Goal: Task Accomplishment & Management: Use online tool/utility

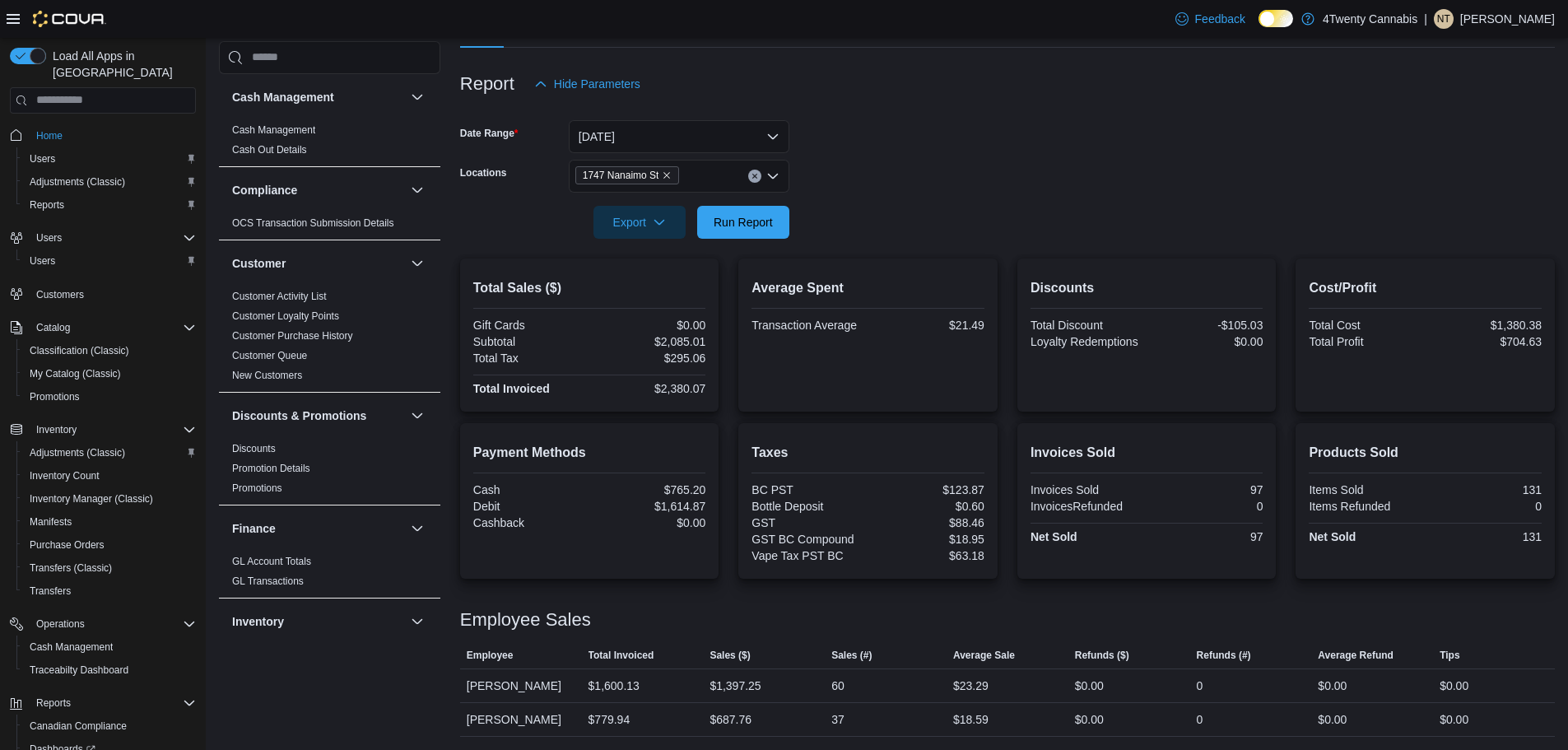
scroll to position [100, 0]
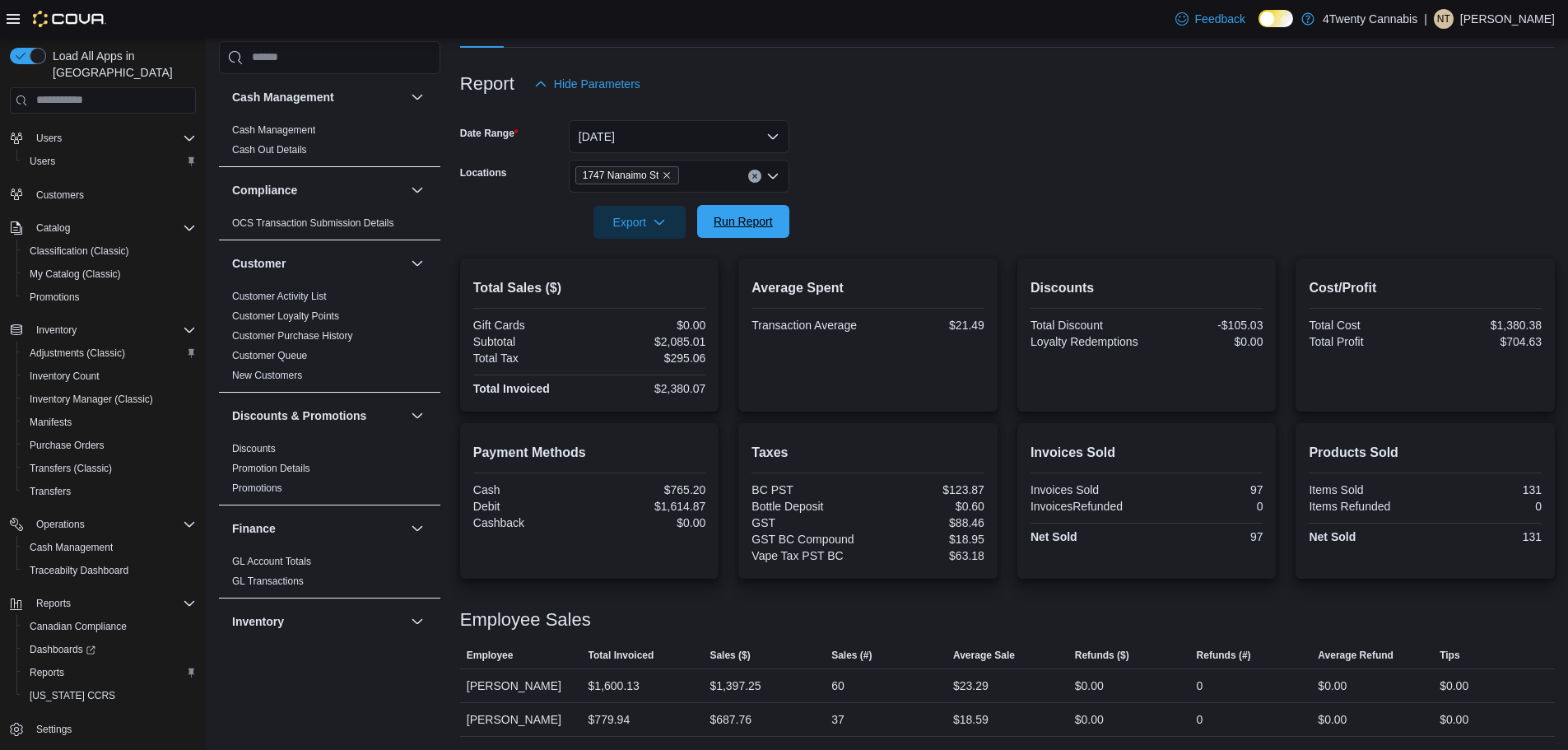
click at [747, 221] on span "Run Report" at bounding box center [743, 221] width 59 height 16
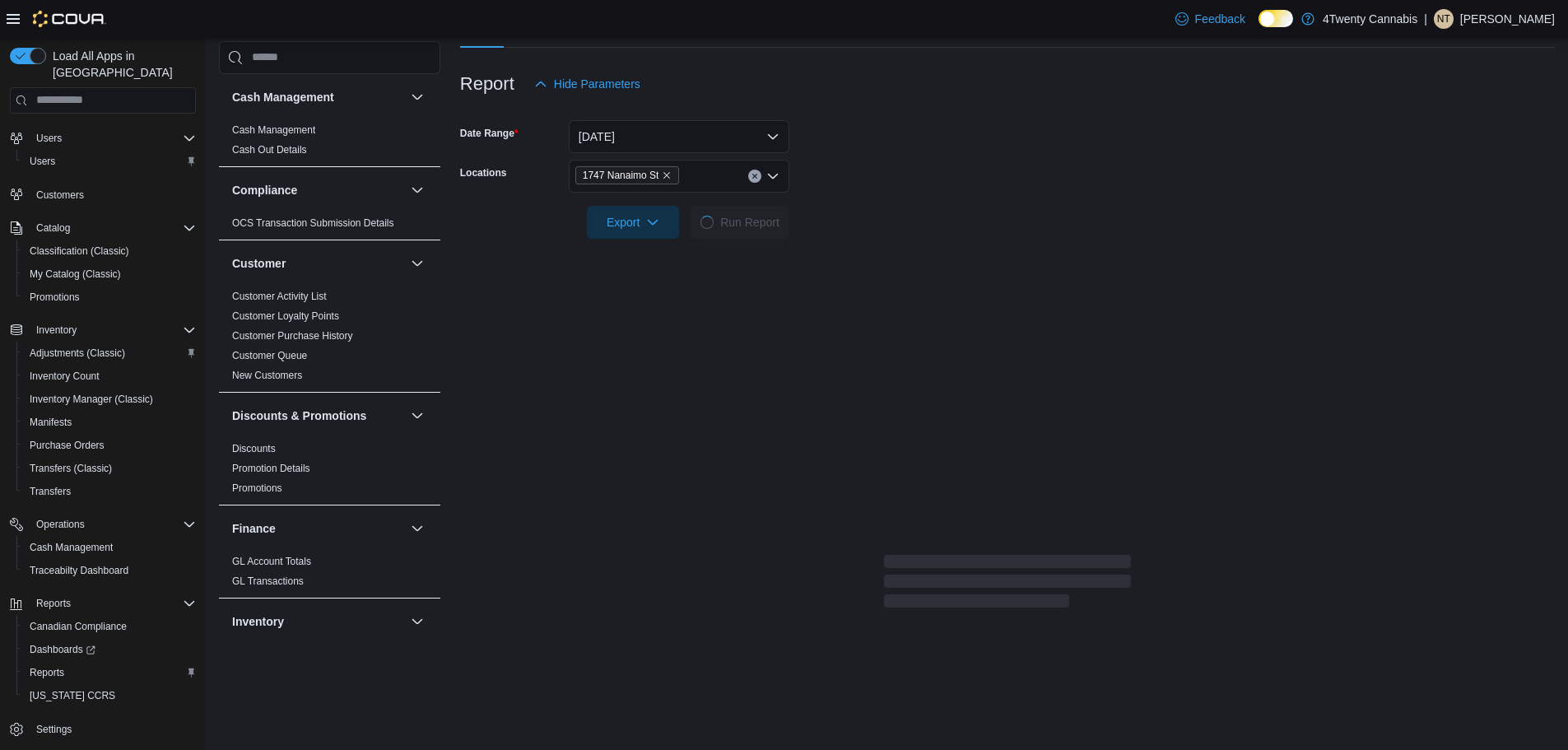
scroll to position [139, 0]
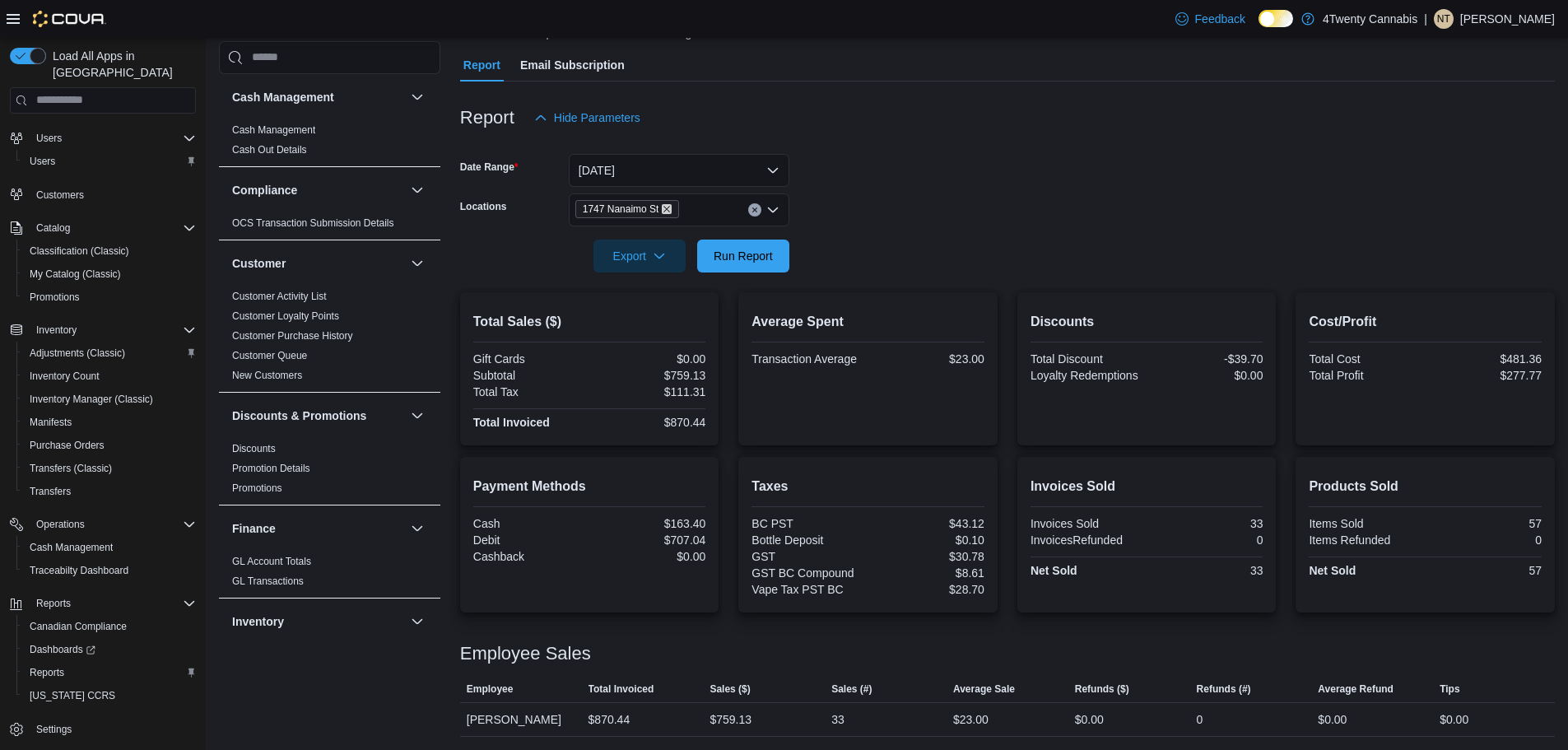
click at [669, 212] on icon "Remove 1747 Nanaimo St from selection in this group" at bounding box center [666, 208] width 9 height 9
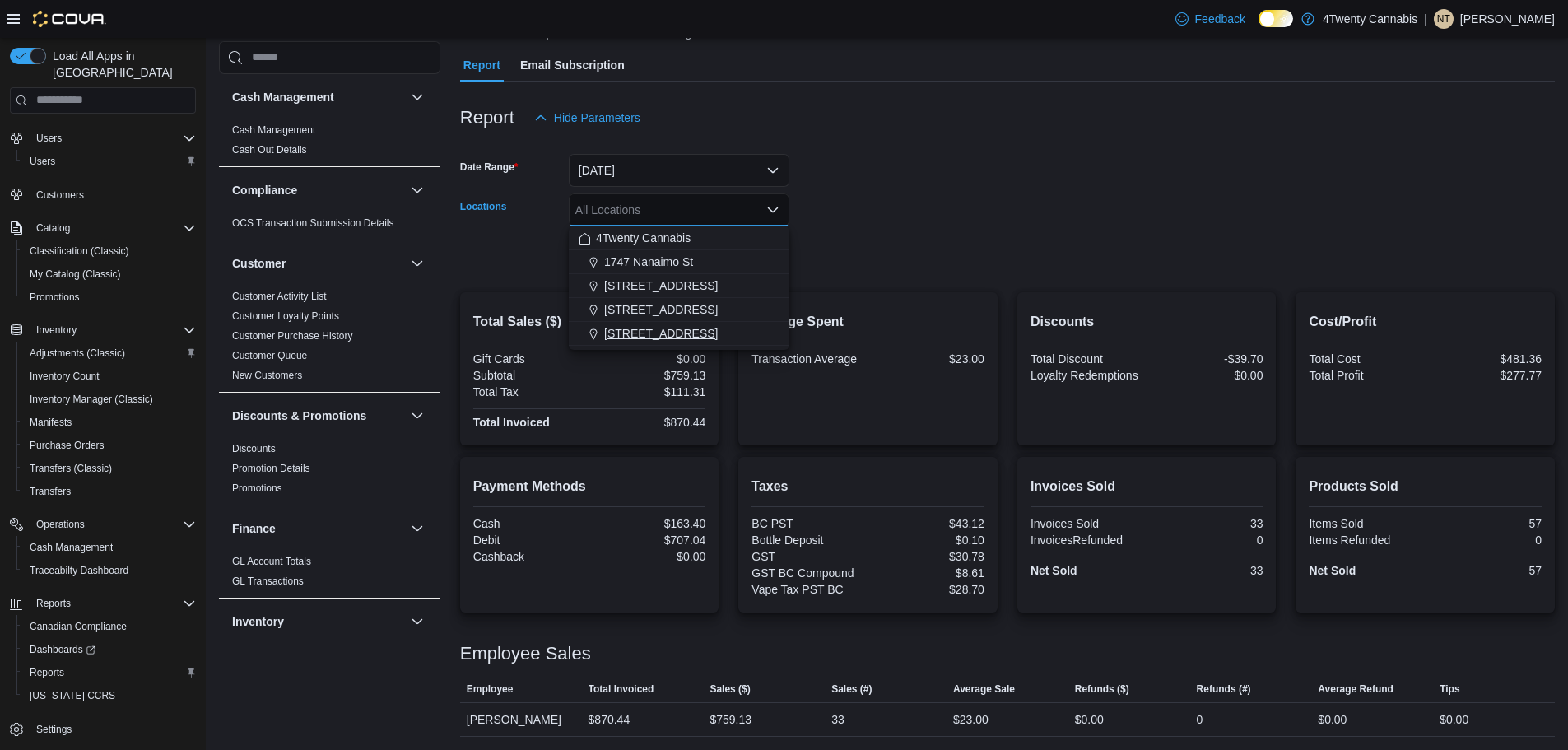
click at [668, 332] on span "[STREET_ADDRESS]" at bounding box center [661, 333] width 114 height 16
click at [985, 120] on div "Report Hide Parameters" at bounding box center [1008, 118] width 1095 height 33
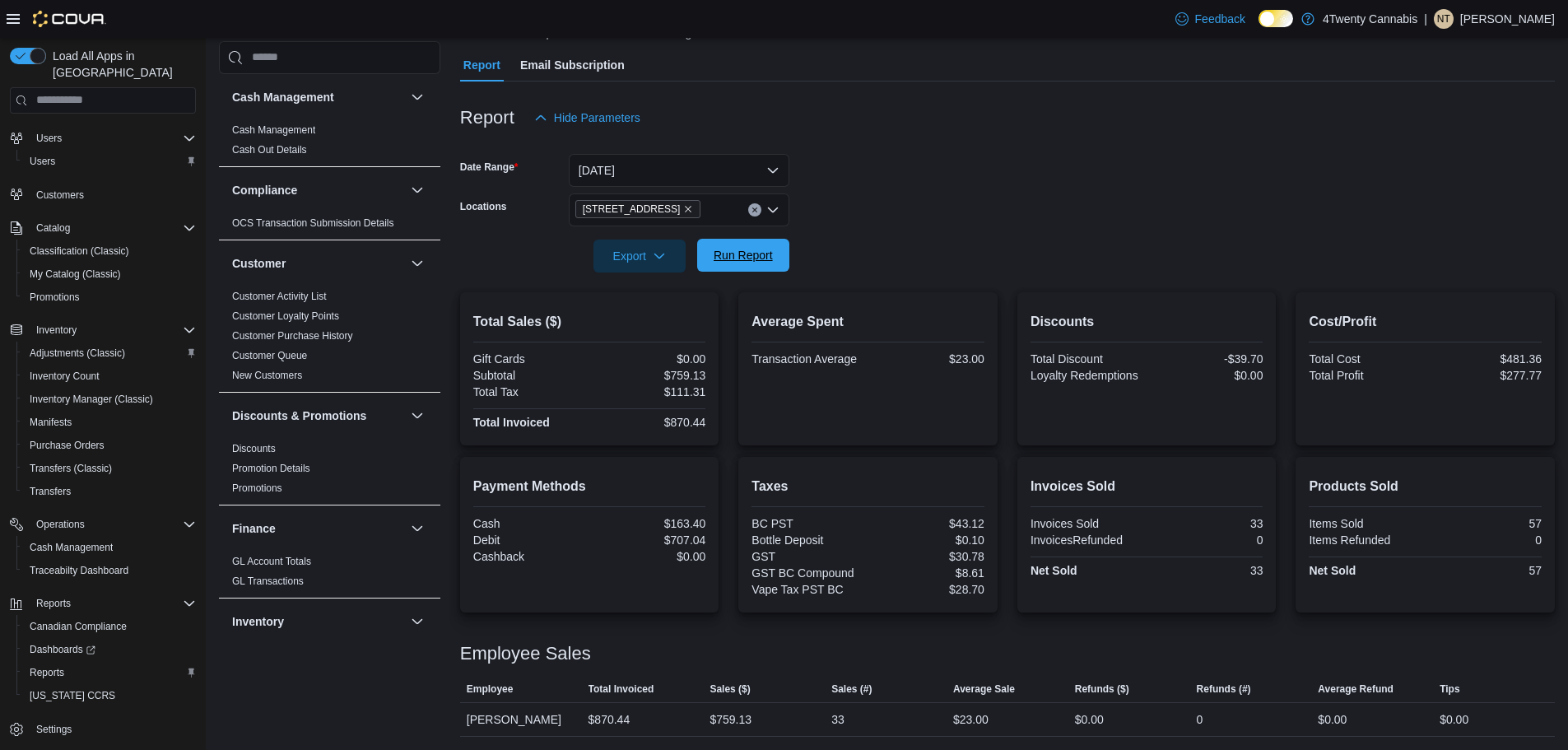
click at [748, 256] on span "Run Report" at bounding box center [743, 255] width 59 height 16
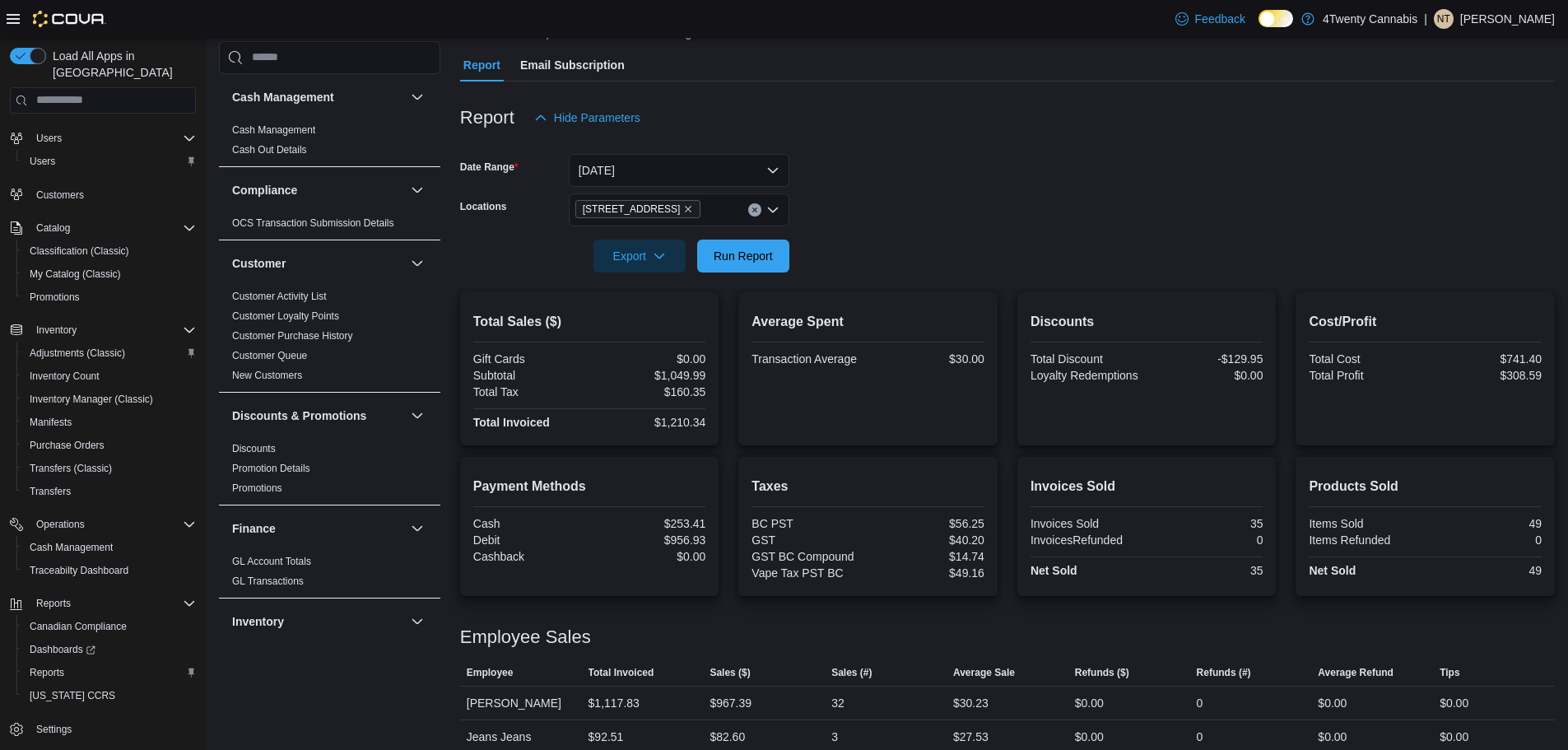
scroll to position [157, 0]
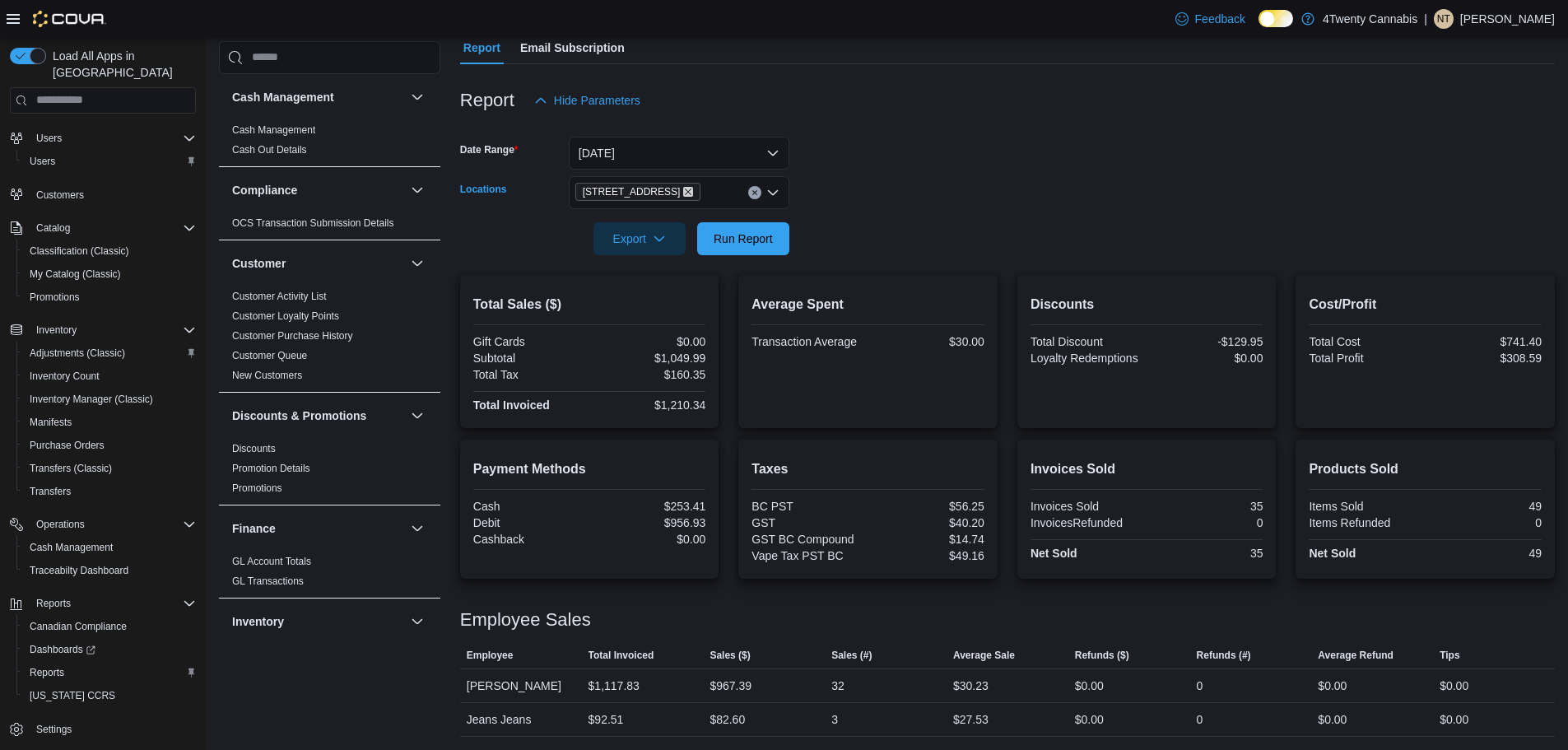
click at [683, 193] on icon "Remove 7389 River Rd from selection in this group" at bounding box center [688, 191] width 9 height 9
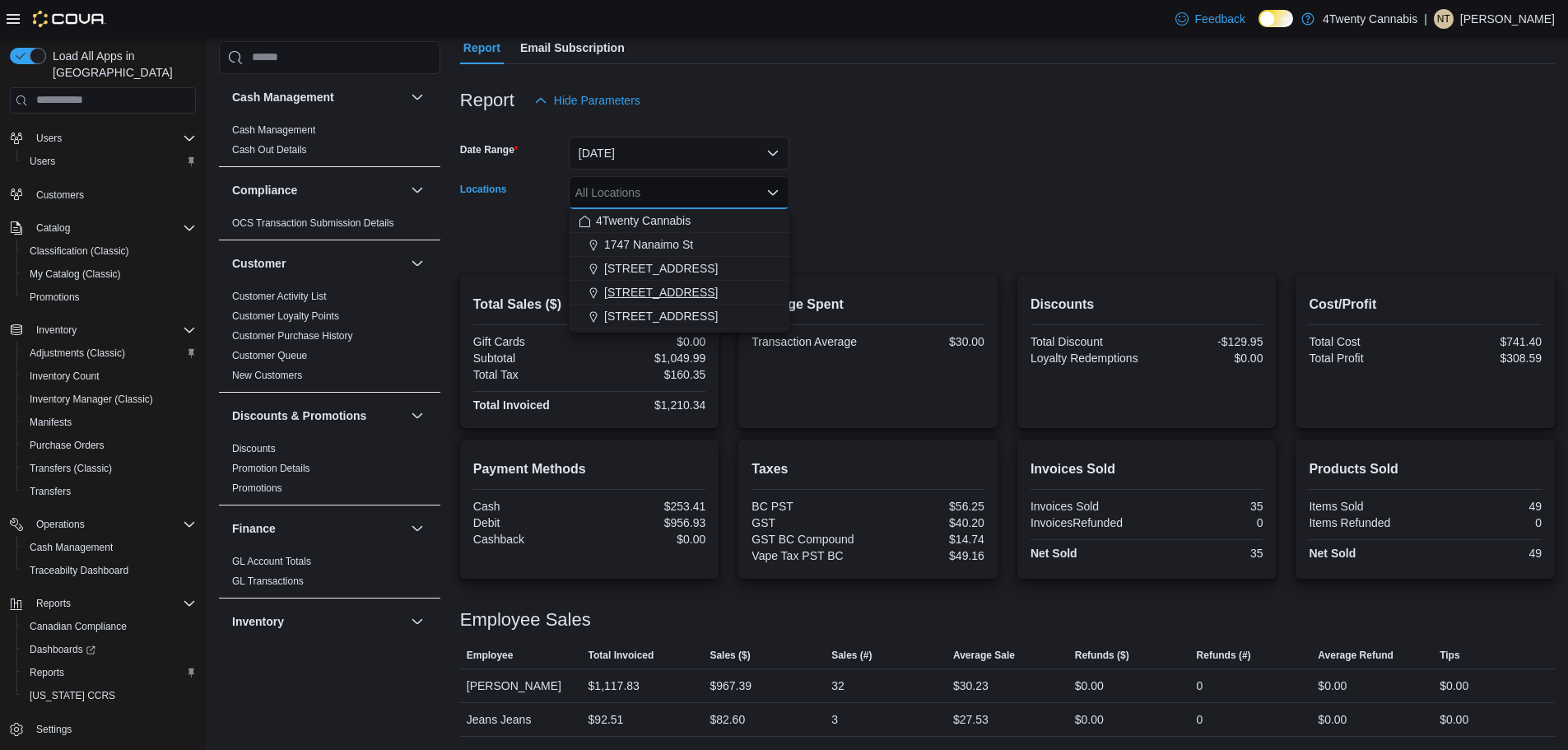
click at [623, 294] on span "[STREET_ADDRESS]" at bounding box center [661, 292] width 114 height 16
click at [826, 188] on form "Date Range [DATE] Locations [STREET_ADDRESS][GEOGRAPHIC_DATA]. Selected. [STREE…" at bounding box center [1008, 186] width 1095 height 138
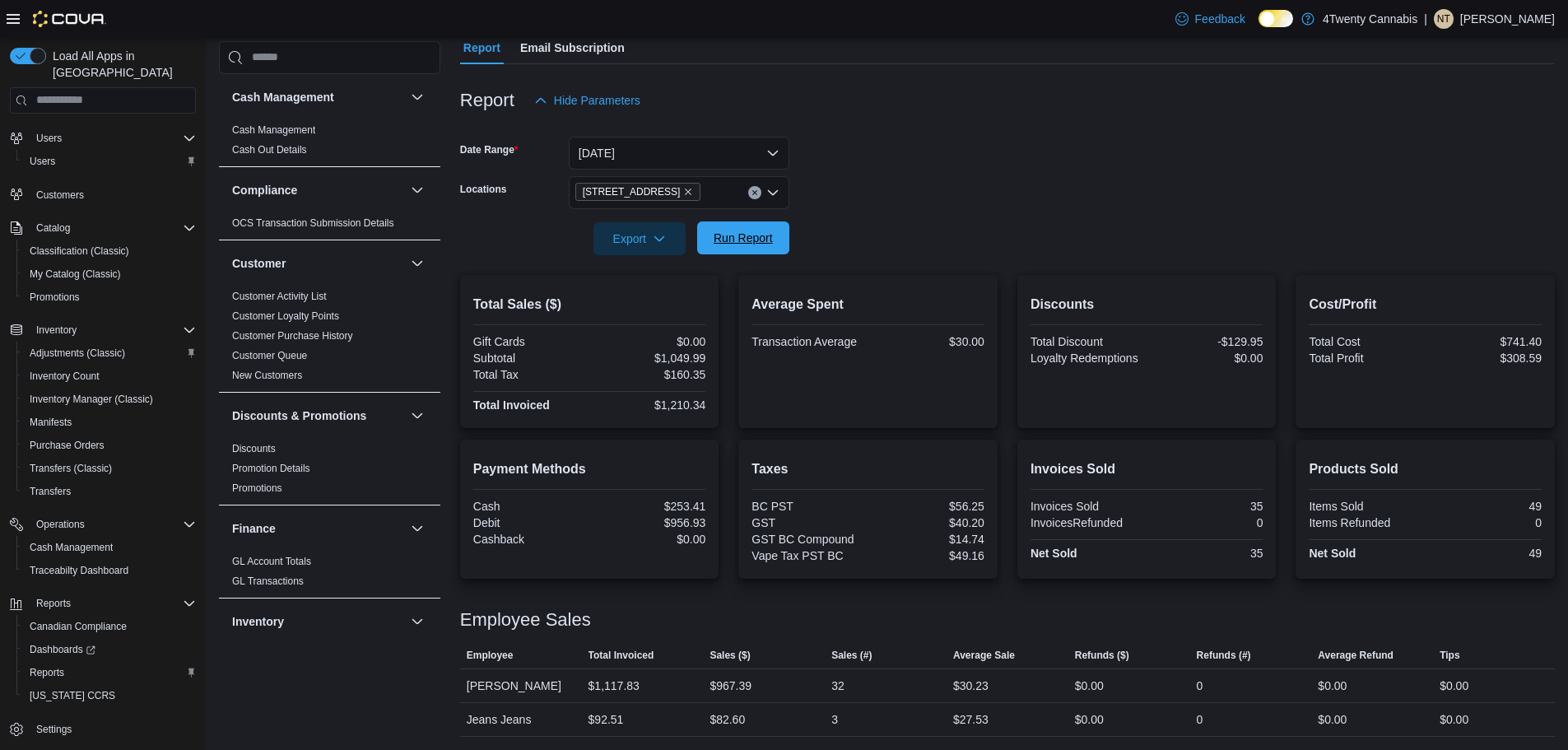
click at [722, 244] on span "Run Report" at bounding box center [743, 237] width 59 height 16
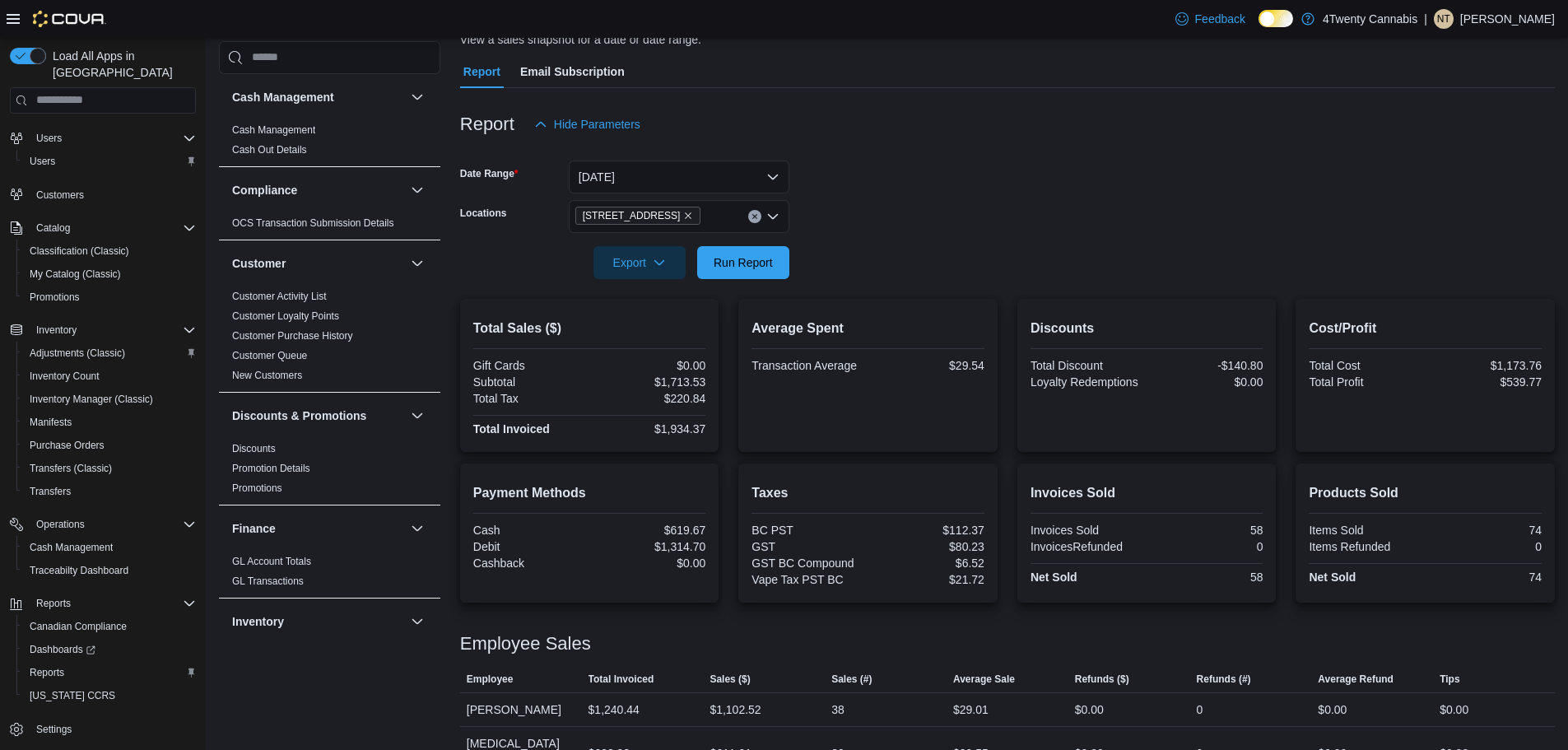
scroll to position [157, 0]
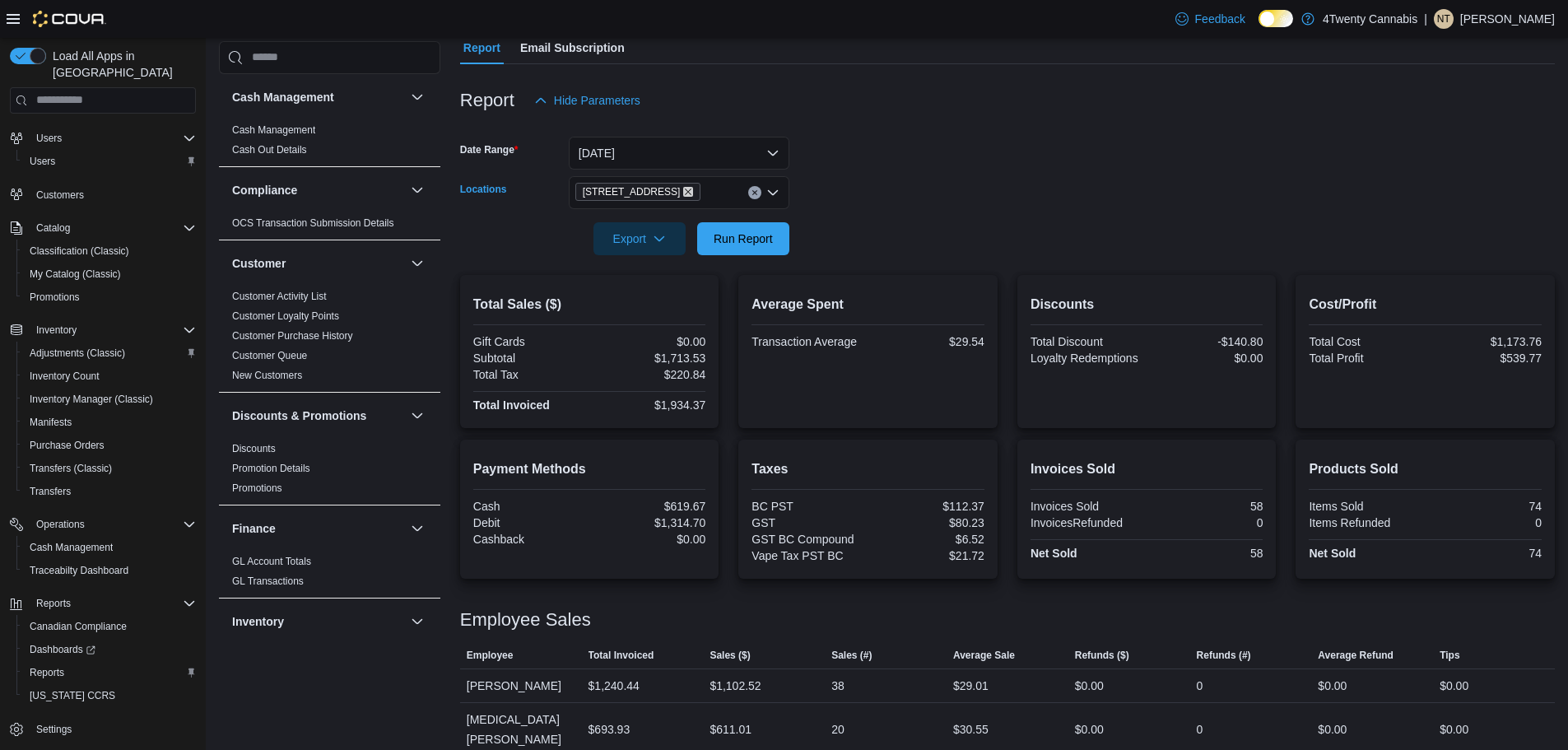
click at [683, 192] on icon "Remove 3441 Kingsway Ave from selection in this group" at bounding box center [688, 191] width 9 height 9
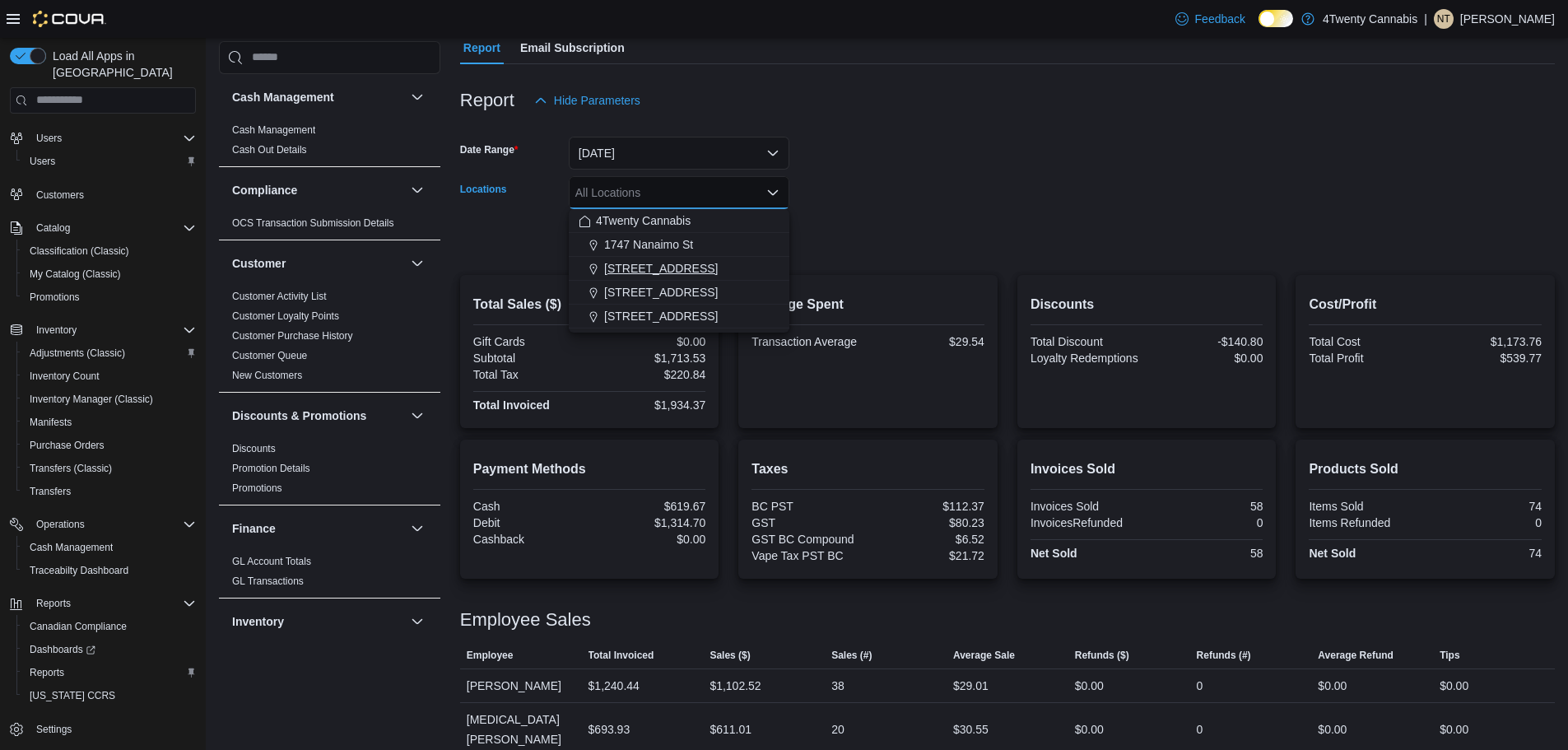
click at [672, 265] on span "[STREET_ADDRESS]" at bounding box center [661, 267] width 114 height 16
click at [1010, 159] on form "Date Range [DATE] Locations [GEOGRAPHIC_DATA]. Selected. [STREET_ADDRESS]. Pres…" at bounding box center [1008, 186] width 1095 height 138
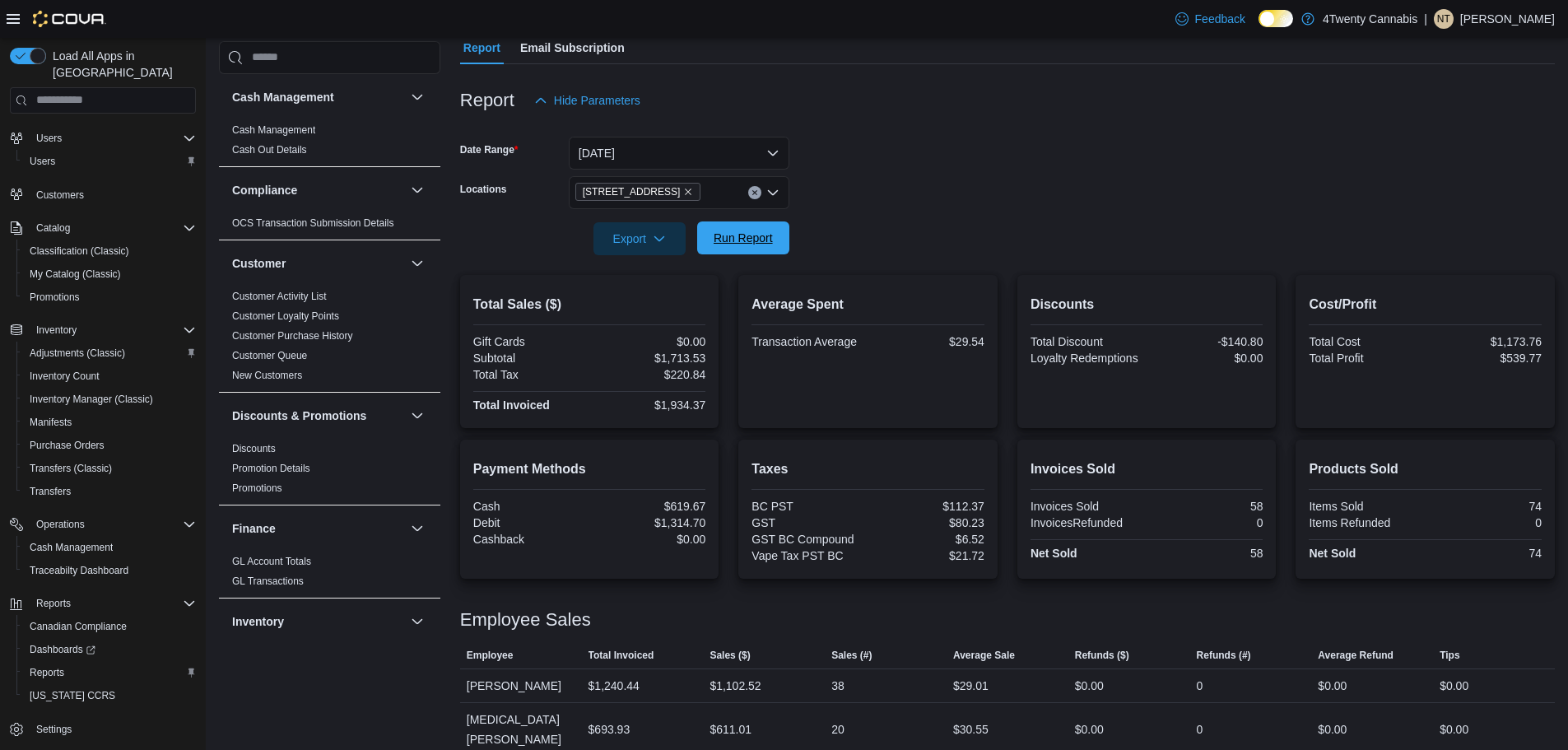
click at [769, 237] on span "Run Report" at bounding box center [743, 237] width 59 height 16
click at [683, 195] on icon "Remove 2426 200 Street from selection in this group" at bounding box center [688, 191] width 9 height 9
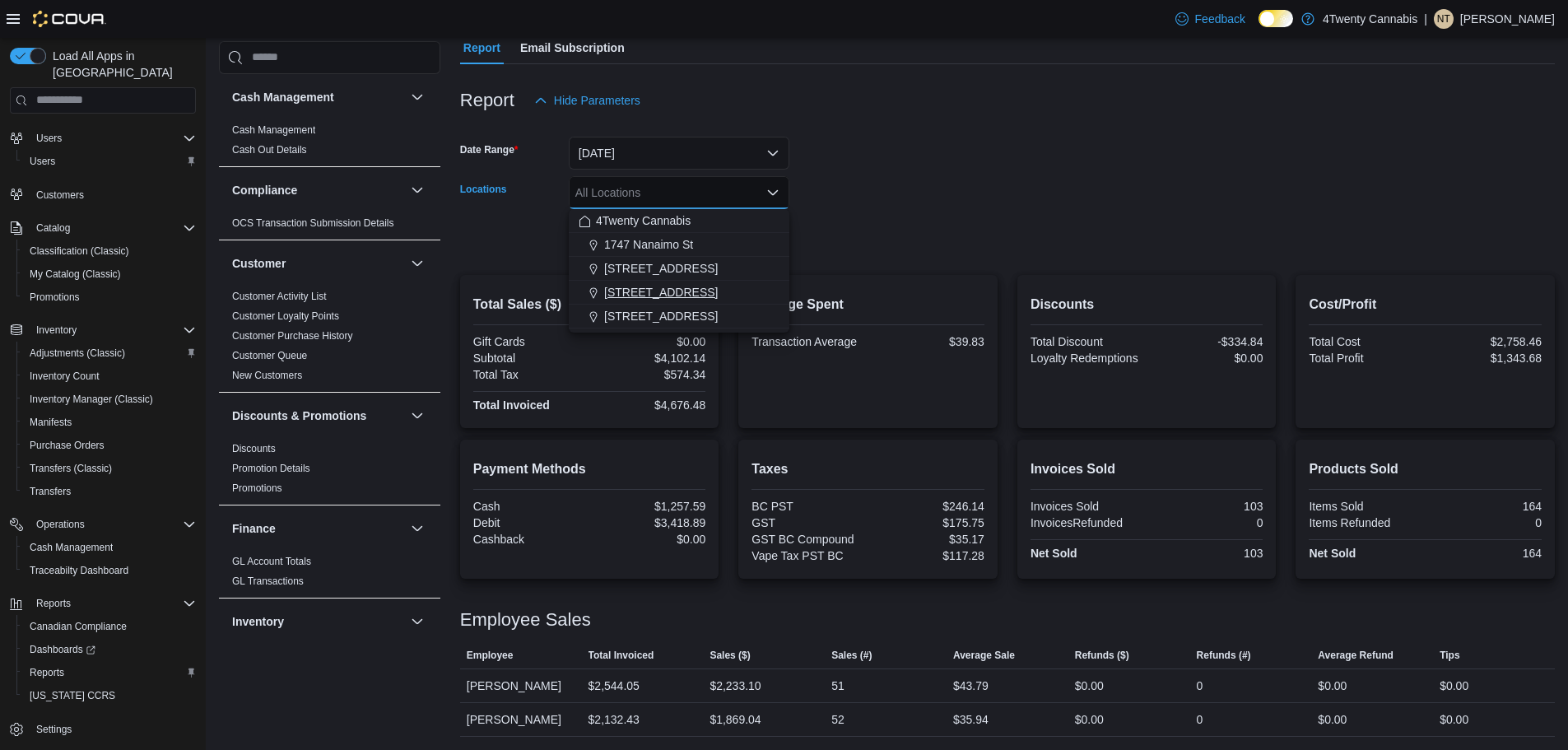
click at [666, 290] on span "[STREET_ADDRESS]" at bounding box center [661, 292] width 114 height 16
click at [842, 157] on form "Date Range [DATE] Locations [STREET_ADDRESS][GEOGRAPHIC_DATA]. Selected. [STREE…" at bounding box center [1008, 186] width 1095 height 138
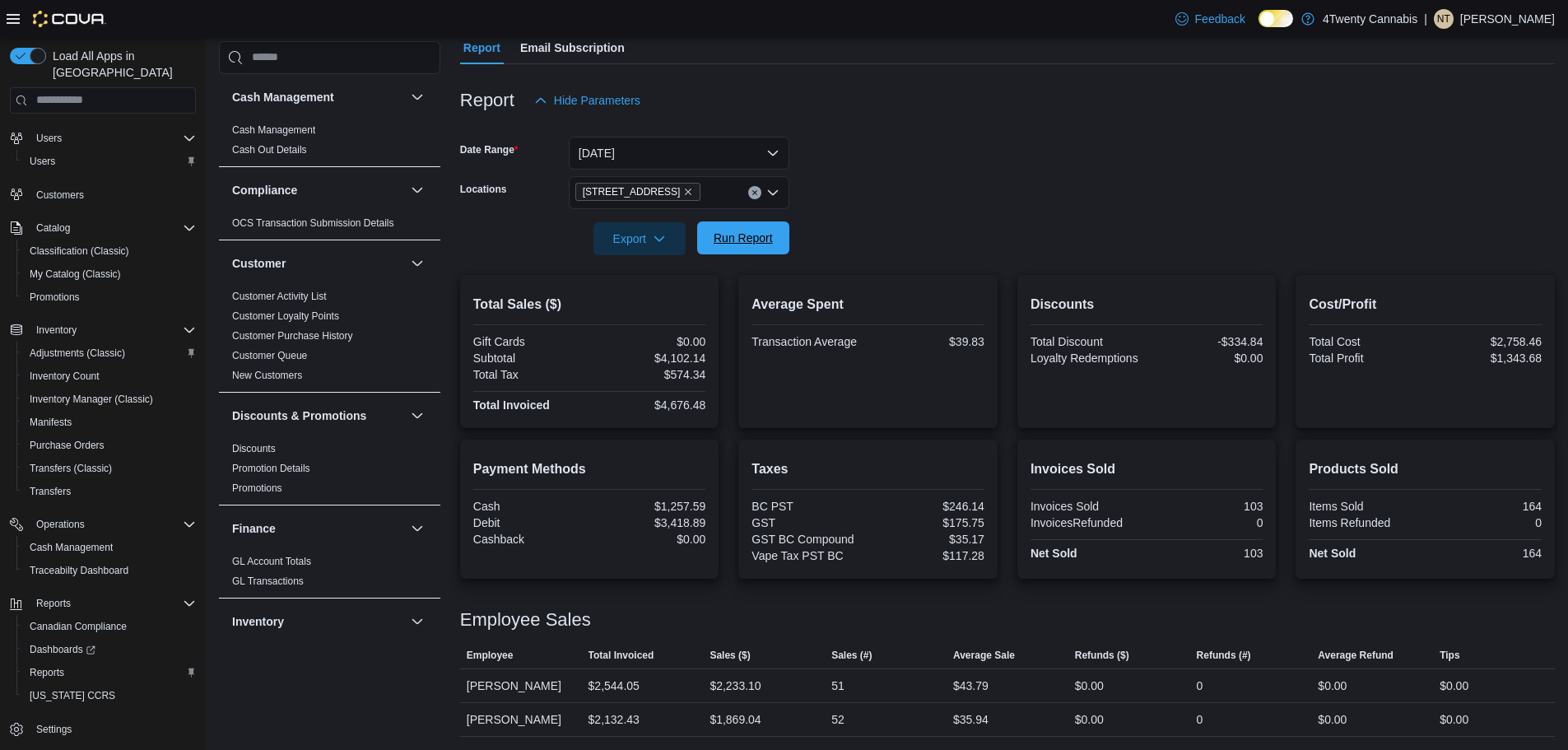
click at [761, 243] on span "Run Report" at bounding box center [743, 237] width 59 height 16
